Goal: Information Seeking & Learning: Find specific fact

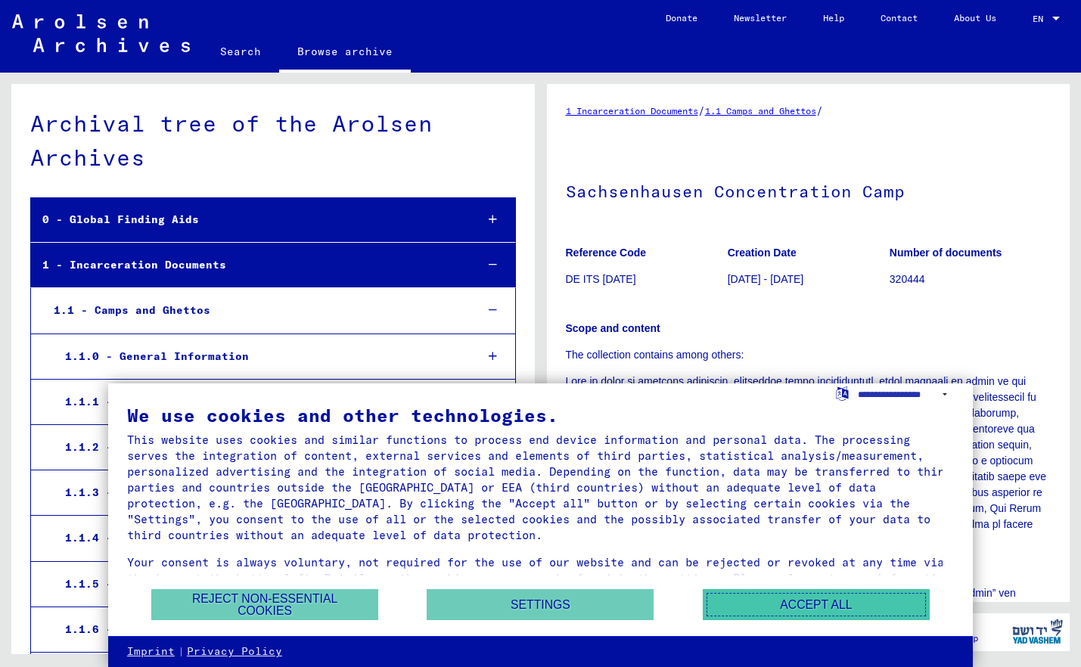
click at [821, 605] on button "Accept all" at bounding box center [816, 604] width 227 height 31
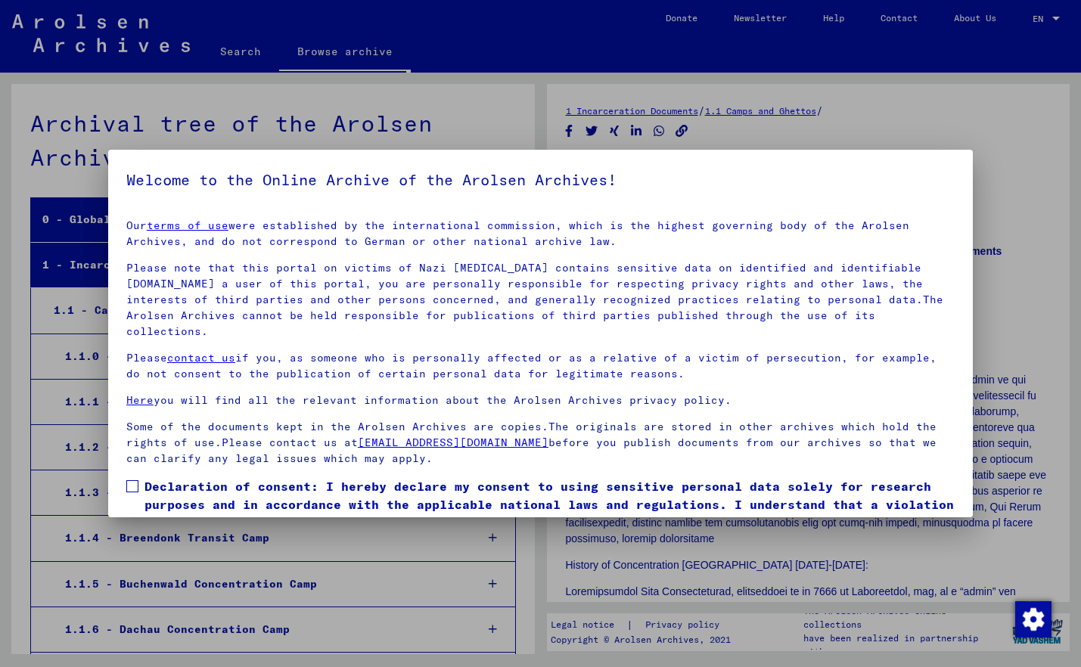
scroll to position [1453, 0]
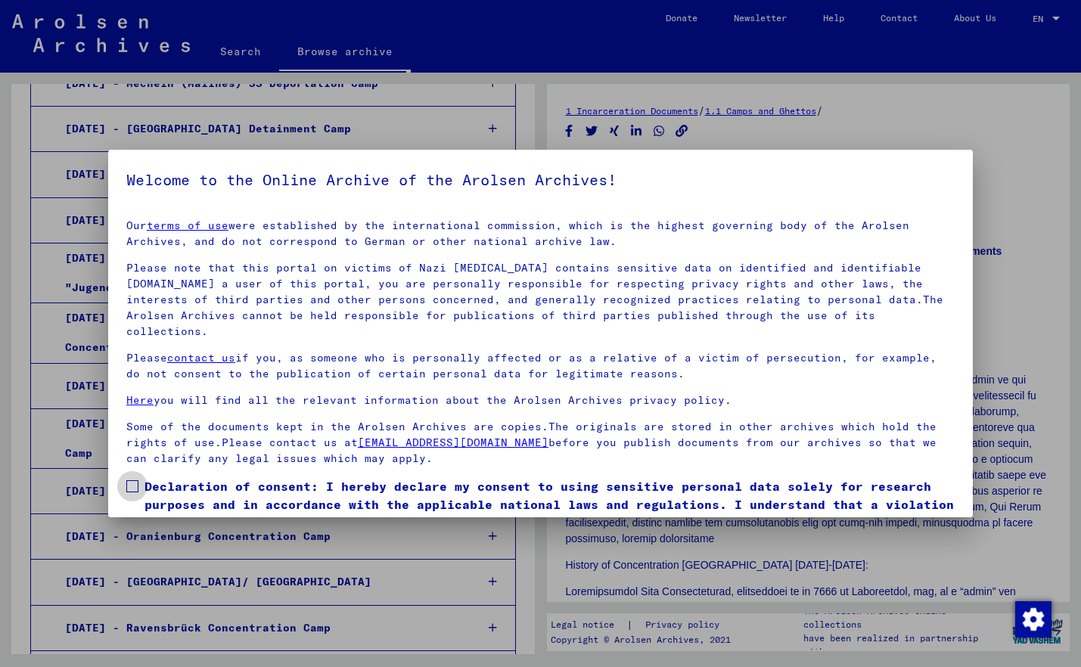
click at [134, 480] on span at bounding box center [132, 486] width 12 height 12
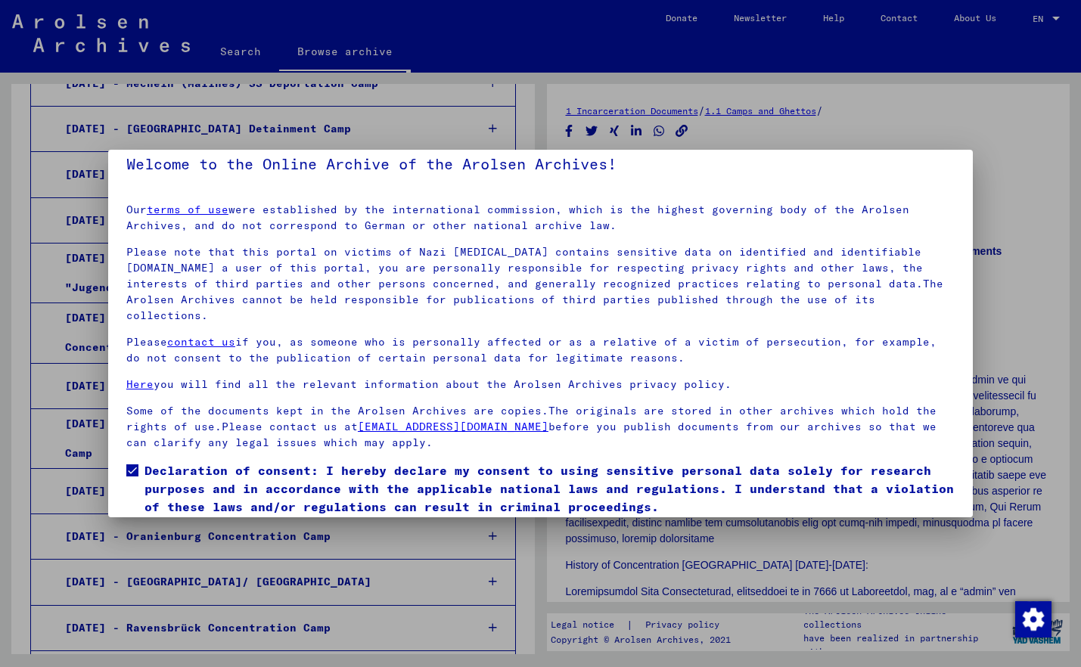
scroll to position [53, 0]
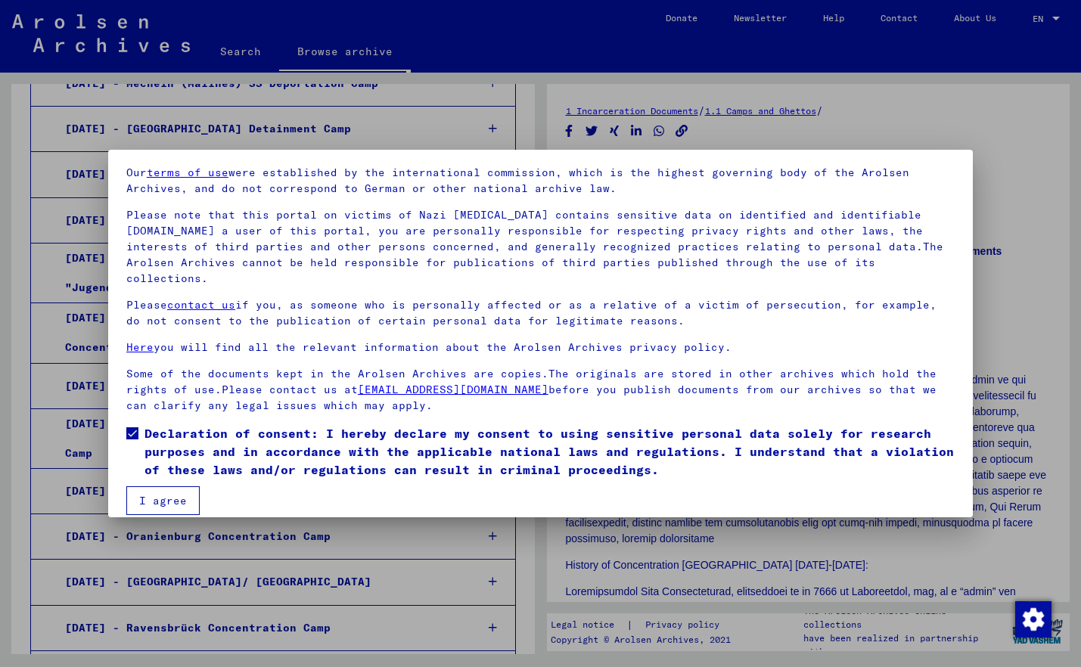
click at [161, 486] on button "I agree" at bounding box center [162, 500] width 73 height 29
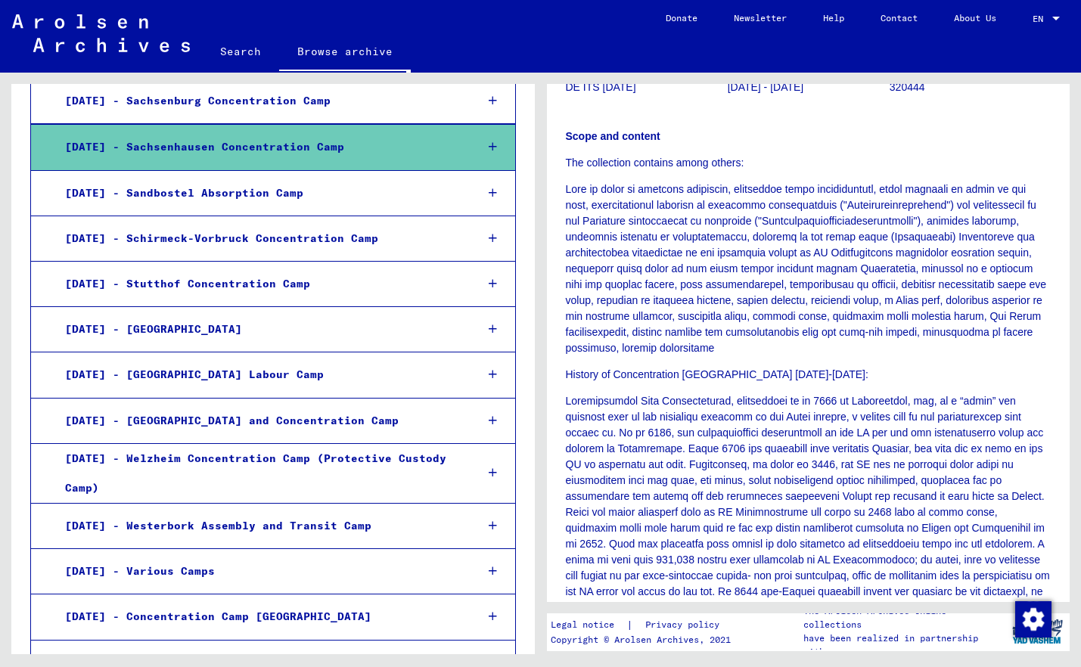
scroll to position [0, 0]
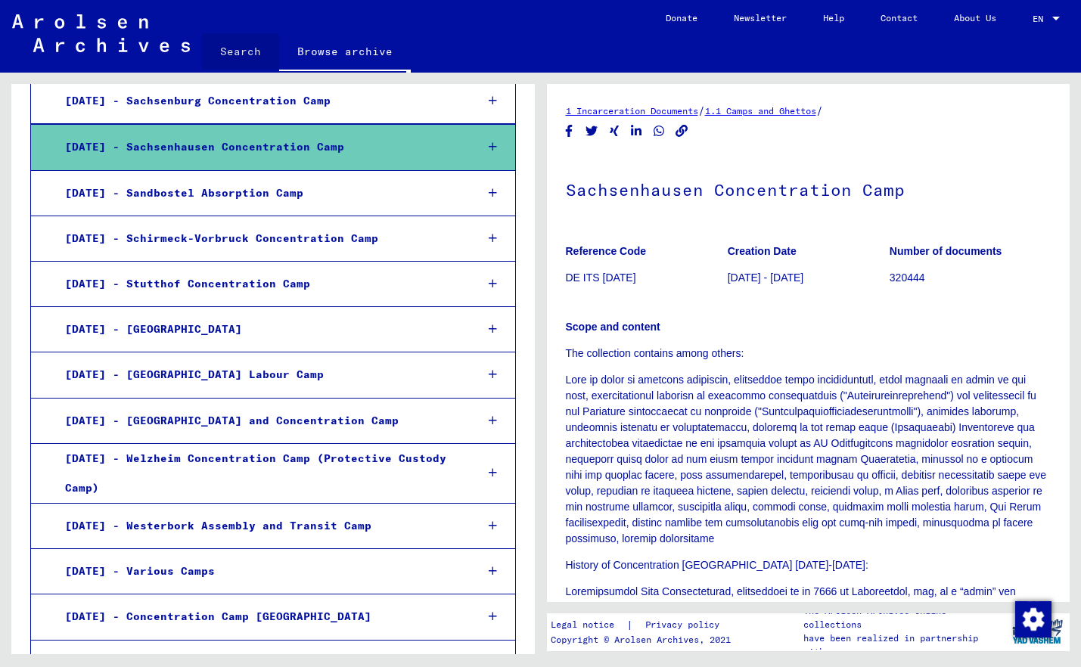
click at [236, 52] on link "Search" at bounding box center [240, 51] width 77 height 36
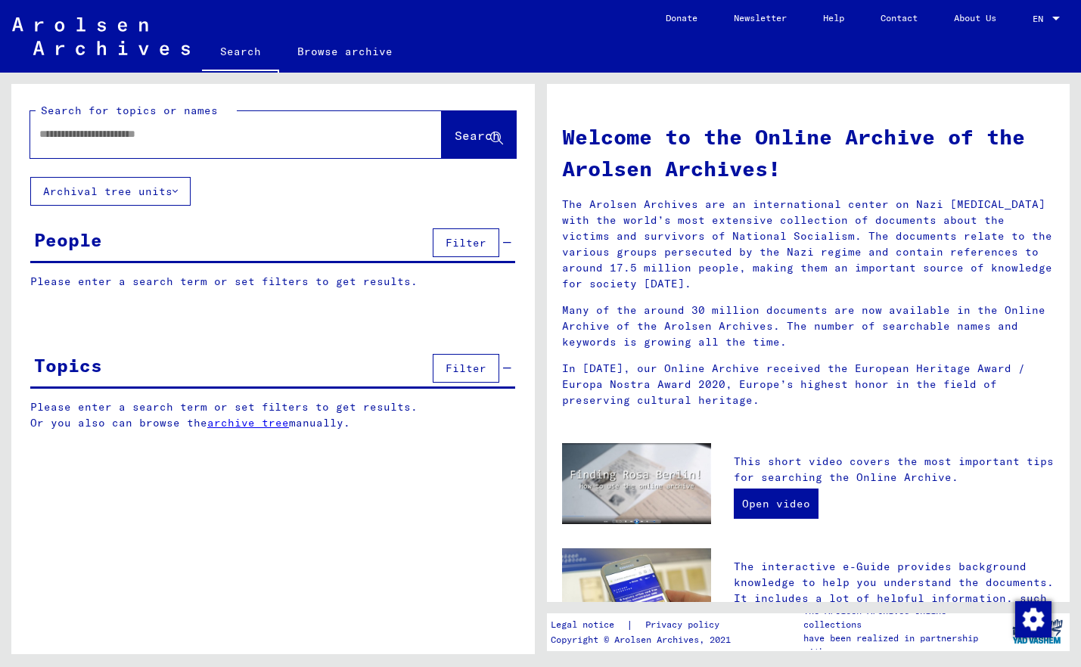
click at [264, 138] on input "text" at bounding box center [217, 134] width 357 height 16
type input "*********"
click at [480, 141] on span "Search" at bounding box center [477, 135] width 45 height 15
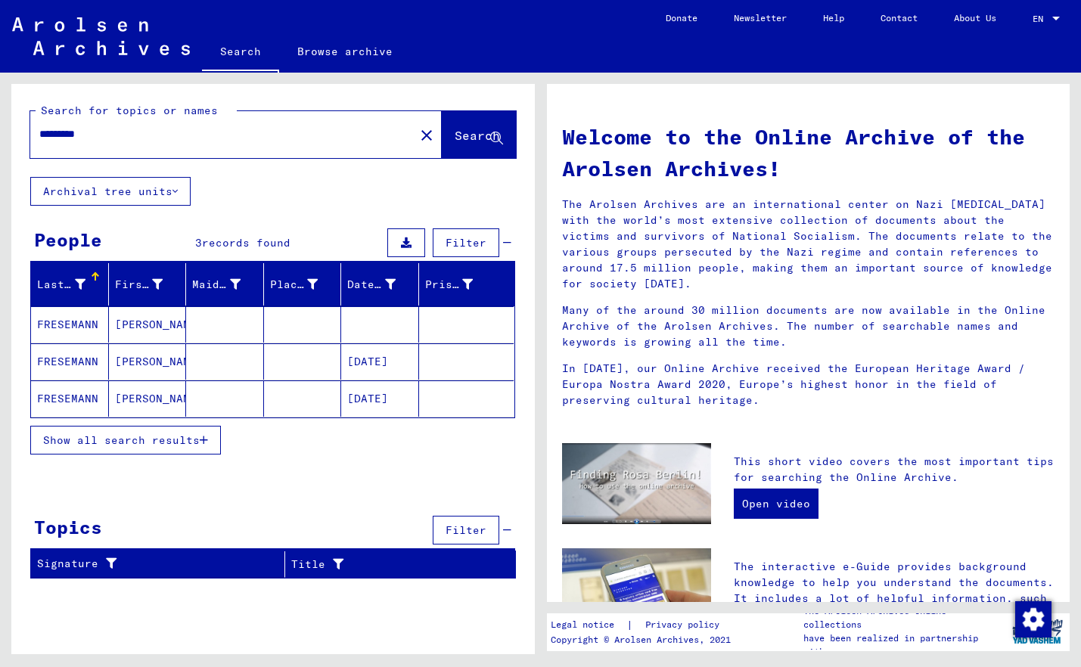
click at [115, 445] on span "Show all search results" at bounding box center [121, 440] width 157 height 14
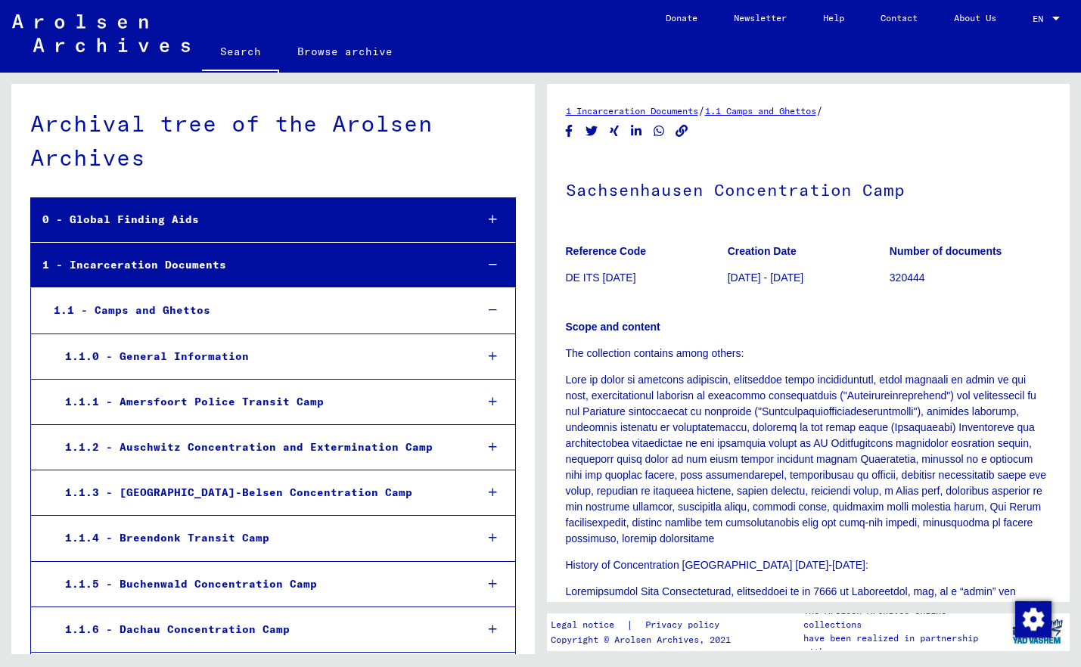
scroll to position [1453, 0]
